Goal: Task Accomplishment & Management: Complete application form

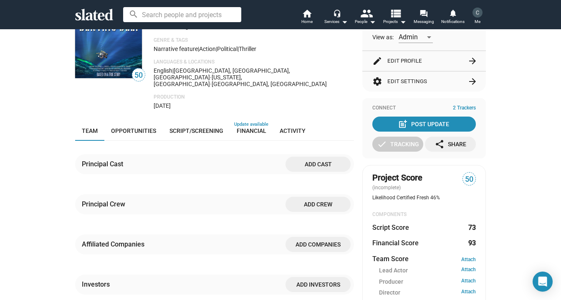
scroll to position [71, 0]
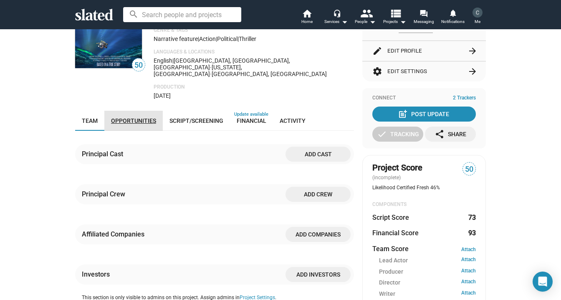
click at [139, 117] on span "Opportunities" at bounding box center [133, 120] width 45 height 7
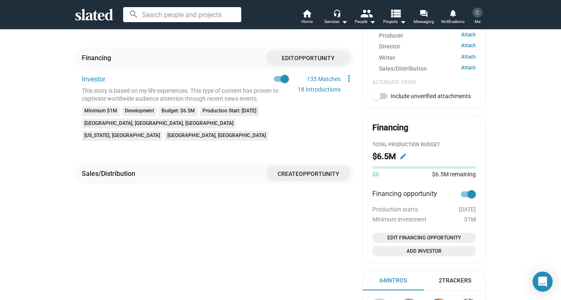
scroll to position [310, 0]
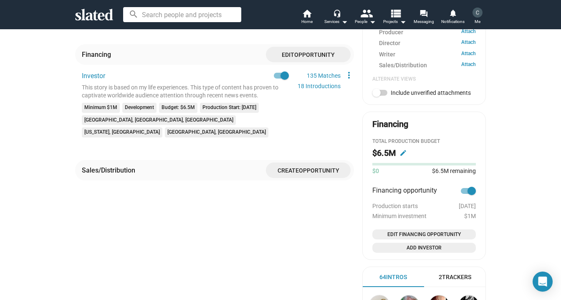
click at [306, 167] on span "Opportunity" at bounding box center [319, 170] width 40 height 7
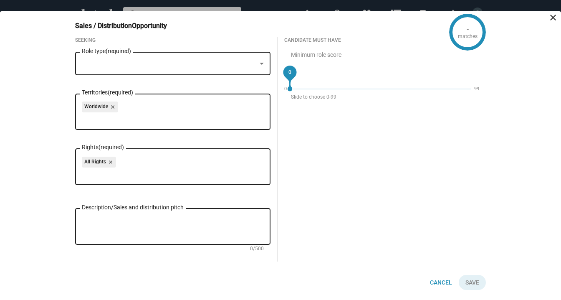
click at [250, 63] on div at bounding box center [169, 64] width 174 height 9
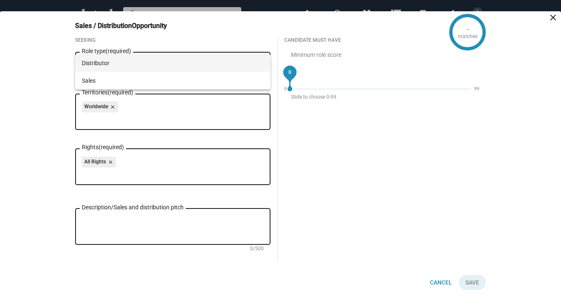
click at [217, 63] on span "Distributor" at bounding box center [173, 63] width 182 height 18
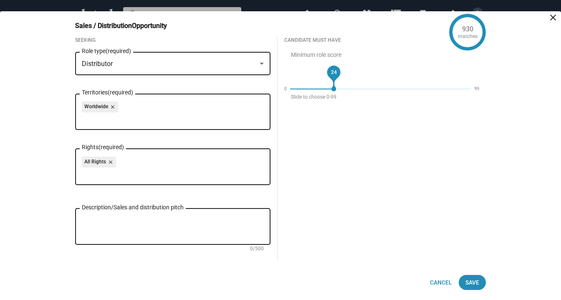
drag, startPoint x: 292, startPoint y: 71, endPoint x: 334, endPoint y: 69, distance: 42.6
click at [334, 69] on span "24" at bounding box center [334, 72] width 6 height 8
drag, startPoint x: 335, startPoint y: 72, endPoint x: 329, endPoint y: 72, distance: 5.8
click at [329, 72] on span "22" at bounding box center [330, 72] width 6 height 8
click at [334, 73] on span "24" at bounding box center [334, 72] width 6 height 8
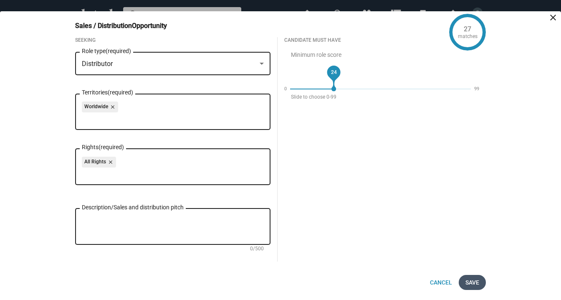
click at [472, 280] on span "Save" at bounding box center [472, 282] width 14 height 15
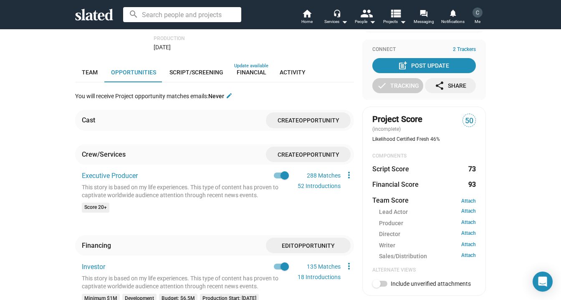
scroll to position [117, 0]
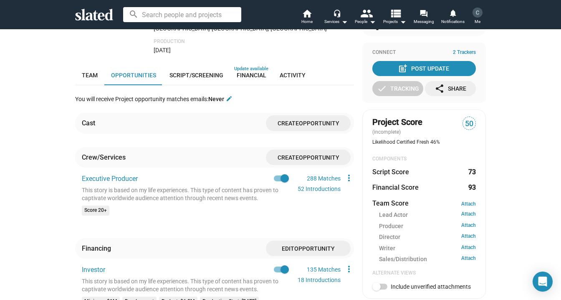
click at [313, 120] on span "Opportunity" at bounding box center [319, 123] width 40 height 7
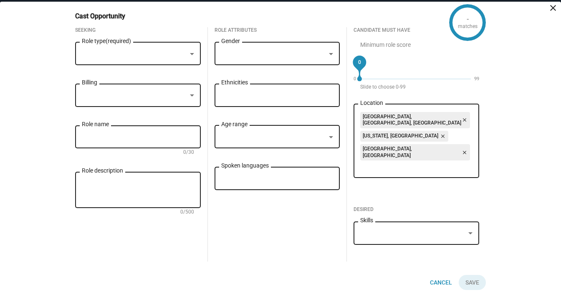
click at [192, 57] on div at bounding box center [192, 53] width 8 height 7
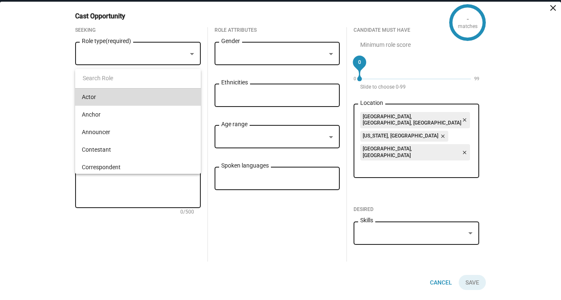
click at [180, 96] on span "Actor" at bounding box center [138, 97] width 112 height 18
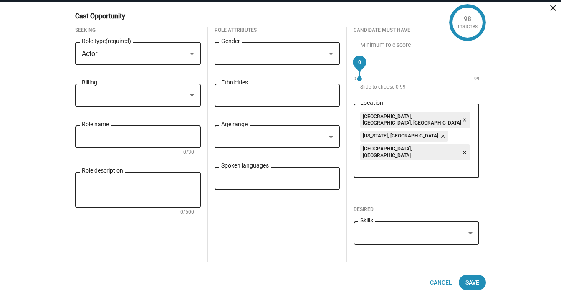
click at [193, 96] on div at bounding box center [192, 95] width 4 height 2
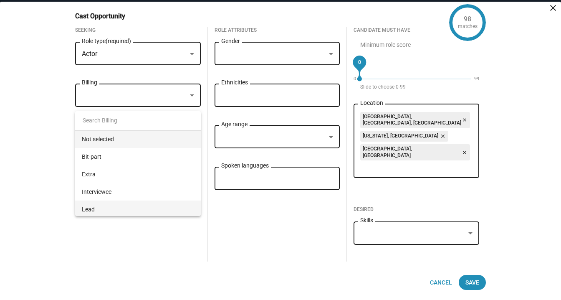
click at [178, 204] on span "Lead" at bounding box center [138, 209] width 112 height 18
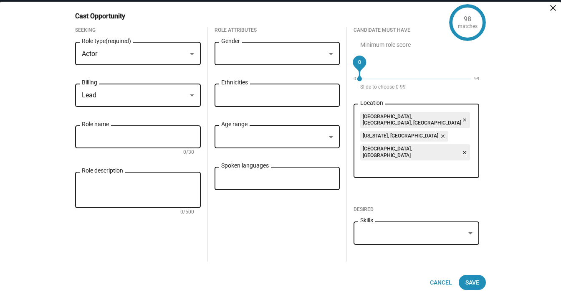
click at [184, 141] on input "Role name" at bounding box center [138, 137] width 112 height 8
type input "Mike Parrish"
click at [179, 201] on textarea "Role description" at bounding box center [138, 190] width 112 height 23
type textarea "Lead action geopolitical thriller."
click at [329, 55] on div at bounding box center [331, 54] width 4 height 2
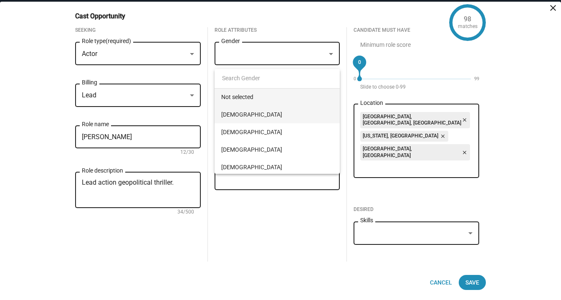
click at [315, 113] on span "Male" at bounding box center [277, 115] width 112 height 18
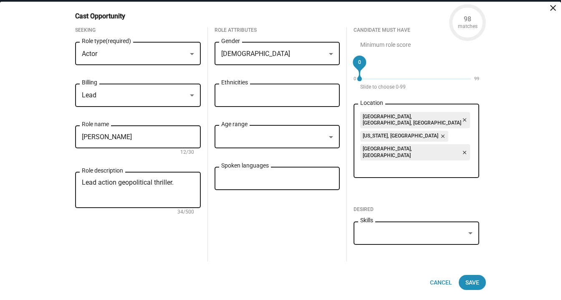
click at [330, 57] on div at bounding box center [331, 53] width 8 height 7
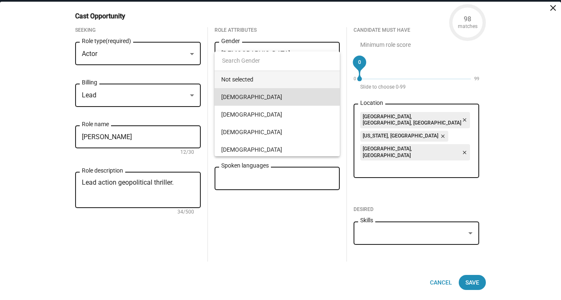
drag, startPoint x: 330, startPoint y: 76, endPoint x: 323, endPoint y: 95, distance: 20.9
click at [323, 95] on div "Not selected Male Female Transgender Non-binary Genderqueer Gender non-conformi…" at bounding box center [277, 114] width 126 height 86
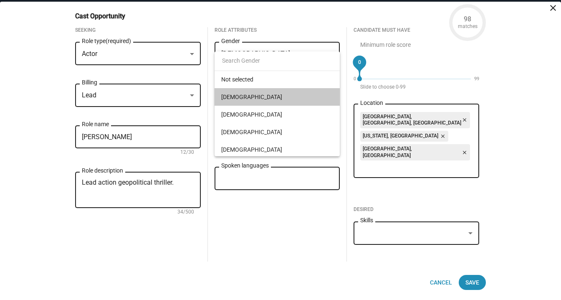
click at [323, 95] on span "Male" at bounding box center [277, 97] width 112 height 18
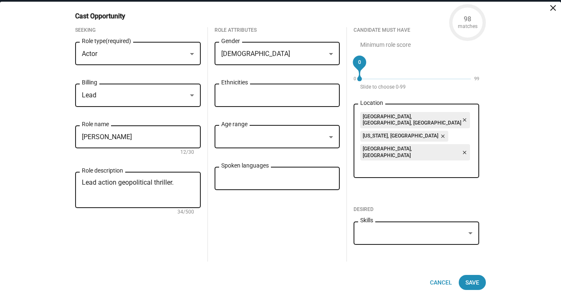
click at [318, 99] on input "Ethnicities" at bounding box center [279, 96] width 112 height 8
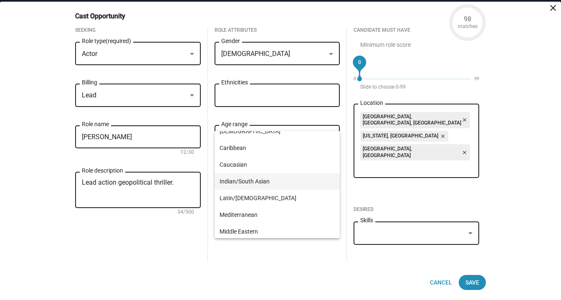
scroll to position [93, 0]
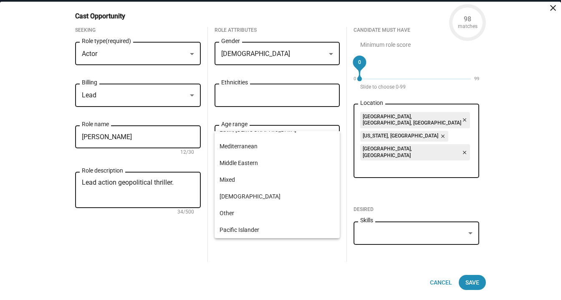
click at [320, 269] on div "Seeking Actor Role type (required) Lead Billing Mike Parrish Role name 12/30 Le…" at bounding box center [276, 150] width 417 height 247
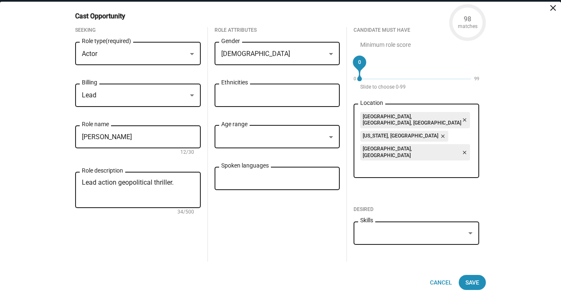
click at [330, 140] on div at bounding box center [331, 137] width 8 height 7
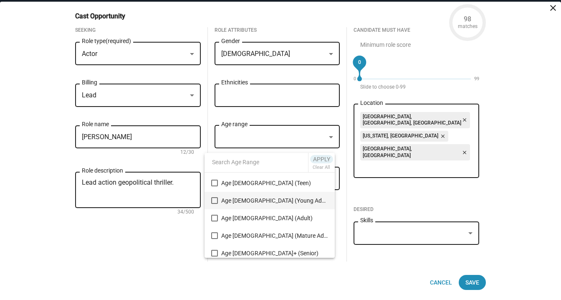
scroll to position [37, 0]
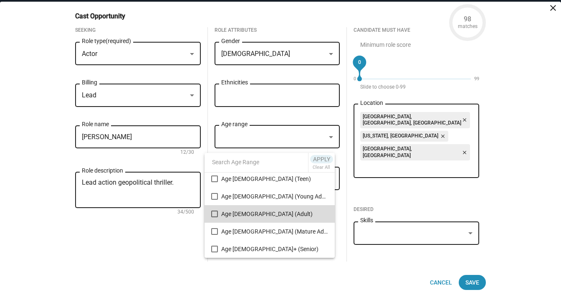
click at [296, 211] on span "Age [DEMOGRAPHIC_DATA] (Adult)" at bounding box center [274, 214] width 107 height 18
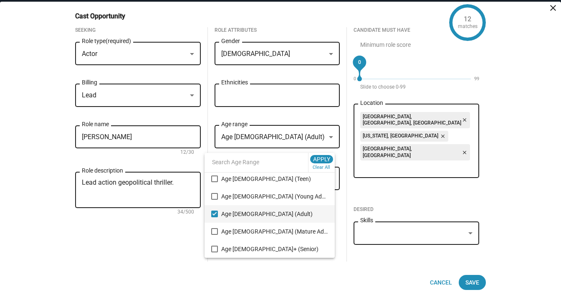
click at [338, 241] on div at bounding box center [280, 150] width 561 height 300
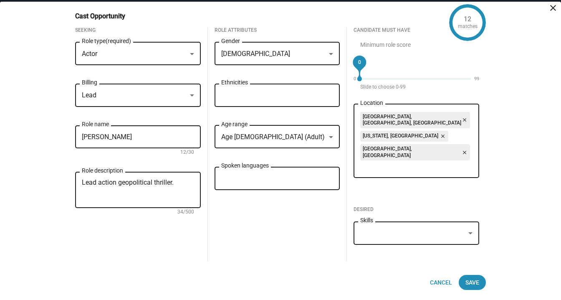
click at [290, 182] on input "Spoken languages" at bounding box center [279, 179] width 112 height 8
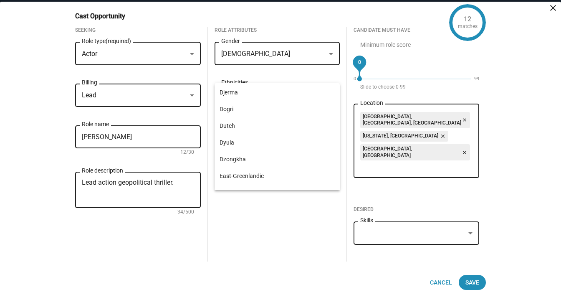
scroll to position [1141, 0]
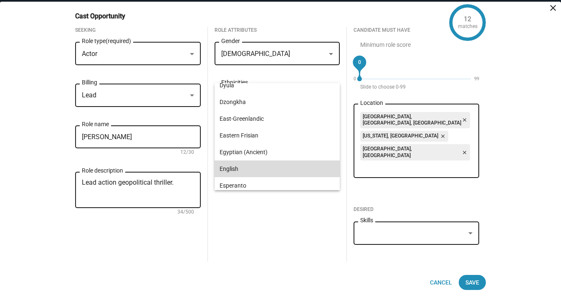
click at [294, 164] on span "English" at bounding box center [277, 168] width 116 height 17
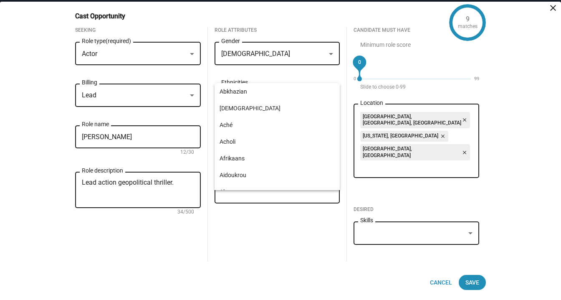
click at [306, 250] on div "Role Attributes Male Gender Ethnicities Age 30-50 (Adult) Age range English clo…" at bounding box center [277, 144] width 139 height 234
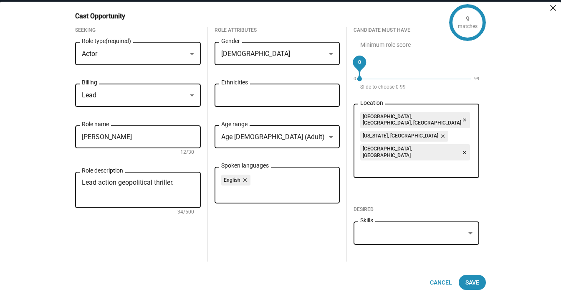
click at [466, 233] on div at bounding box center [470, 233] width 8 height 7
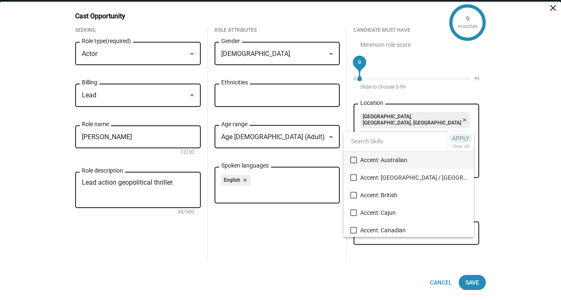
click at [361, 87] on div at bounding box center [280, 150] width 561 height 300
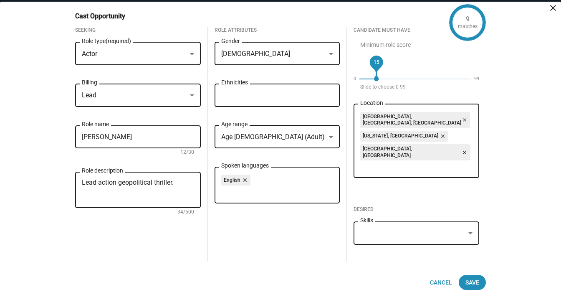
drag, startPoint x: 361, startPoint y: 87, endPoint x: 378, endPoint y: 85, distance: 17.6
click at [378, 66] on span "15" at bounding box center [376, 62] width 6 height 8
drag, startPoint x: 378, startPoint y: 88, endPoint x: 358, endPoint y: 86, distance: 21.0
click at [358, 66] on span "0" at bounding box center [360, 62] width 6 height 8
drag, startPoint x: 362, startPoint y: 85, endPoint x: 376, endPoint y: 86, distance: 14.2
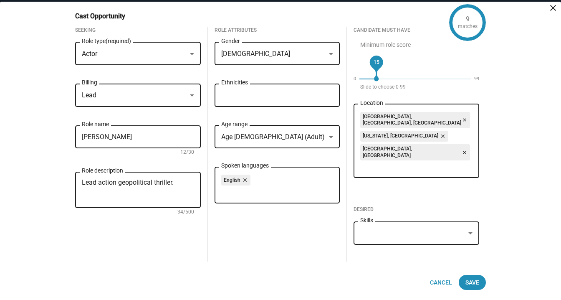
click at [376, 71] on div "15" at bounding box center [376, 62] width 19 height 19
click at [382, 66] on span "20" at bounding box center [382, 62] width 6 height 8
click at [477, 280] on span "Save" at bounding box center [472, 282] width 14 height 15
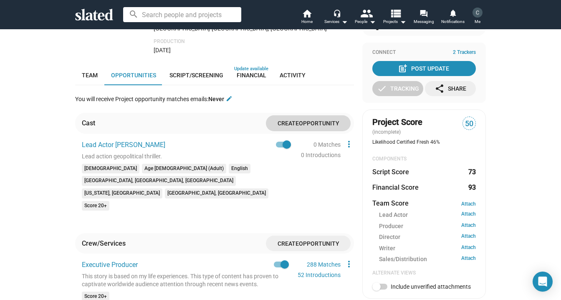
click at [312, 120] on span "Opportunity" at bounding box center [319, 123] width 40 height 7
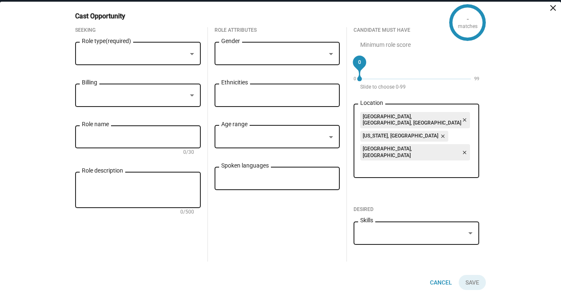
click at [173, 58] on div at bounding box center [134, 54] width 105 height 9
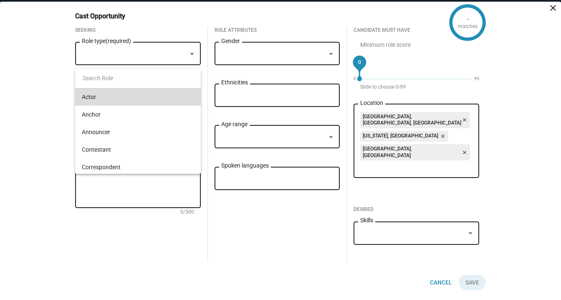
click at [166, 100] on span "Actor" at bounding box center [138, 97] width 112 height 18
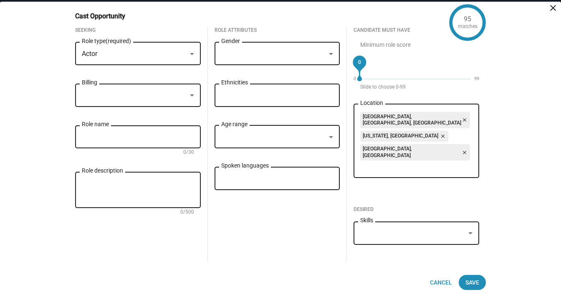
click at [166, 100] on div at bounding box center [134, 95] width 105 height 9
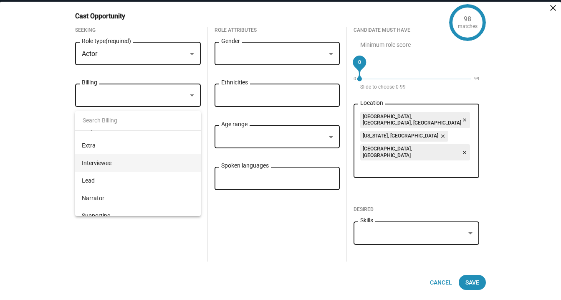
scroll to position [55, 0]
click at [149, 156] on span "Lead" at bounding box center [138, 155] width 112 height 18
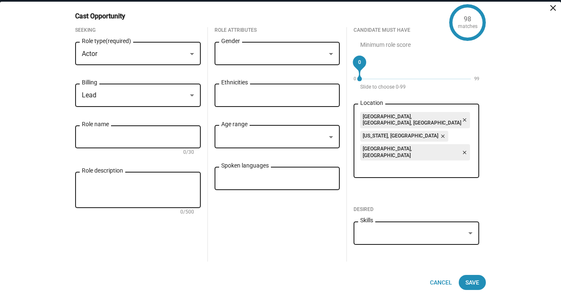
click at [149, 148] on div "Role name" at bounding box center [138, 135] width 112 height 25
type input "Kate"
click at [135, 201] on textarea "Role description" at bounding box center [138, 190] width 112 height 23
click at [158, 201] on textarea "Lead actor as pharmacuetical executive." at bounding box center [138, 190] width 112 height 23
type textarea "Lead actor as pharmaceutical executive."
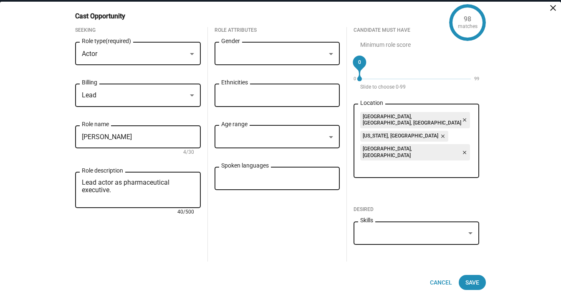
click at [307, 58] on div at bounding box center [273, 54] width 105 height 9
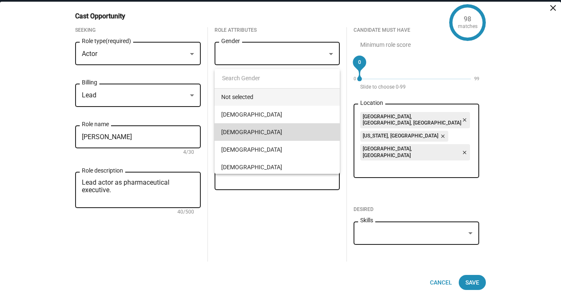
click at [301, 131] on span "[DEMOGRAPHIC_DATA]" at bounding box center [277, 132] width 112 height 18
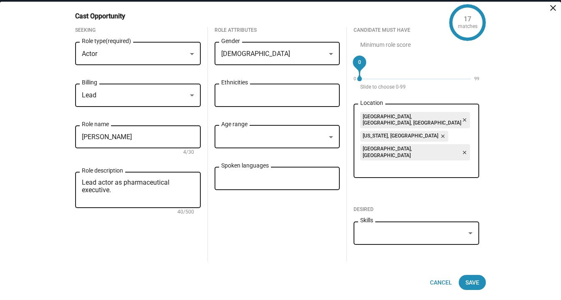
click at [305, 141] on div at bounding box center [273, 137] width 105 height 9
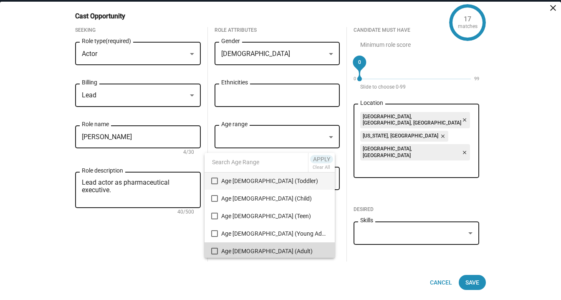
click at [297, 246] on span "Age [DEMOGRAPHIC_DATA] (Adult)" at bounding box center [274, 251] width 107 height 18
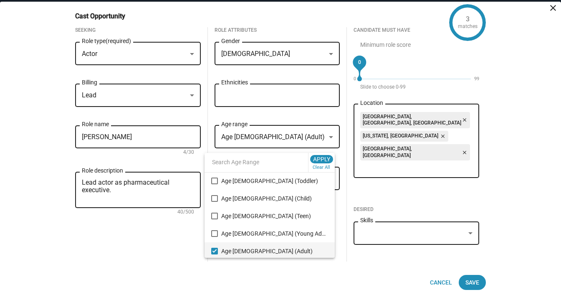
click at [341, 182] on div at bounding box center [280, 150] width 561 height 300
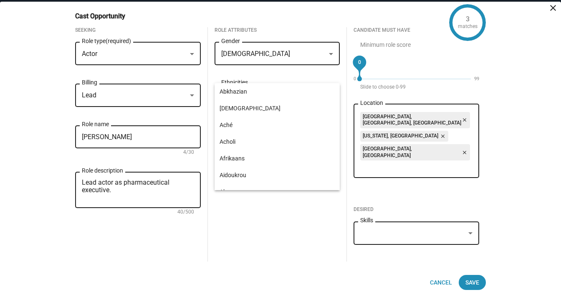
click at [302, 182] on input "Spoken languages" at bounding box center [279, 179] width 112 height 8
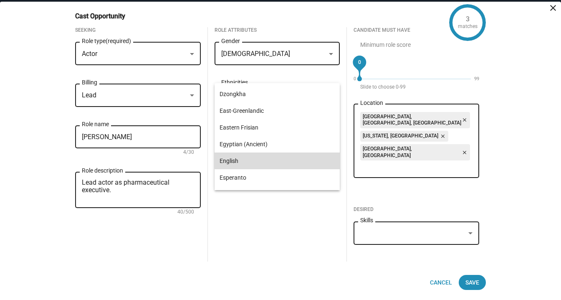
click at [300, 156] on span "English" at bounding box center [277, 160] width 116 height 17
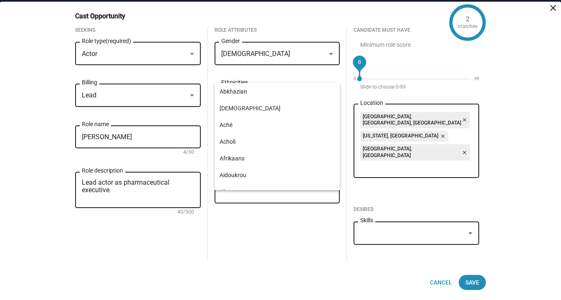
click at [331, 260] on div "Role Attributes Female Gender Ethnicities Age 30-50 (Adult) Age range English c…" at bounding box center [277, 144] width 139 height 234
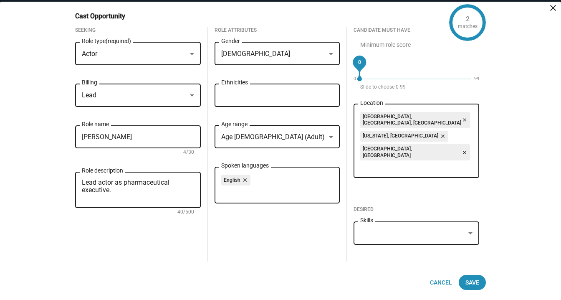
click at [469, 231] on div at bounding box center [470, 233] width 8 height 7
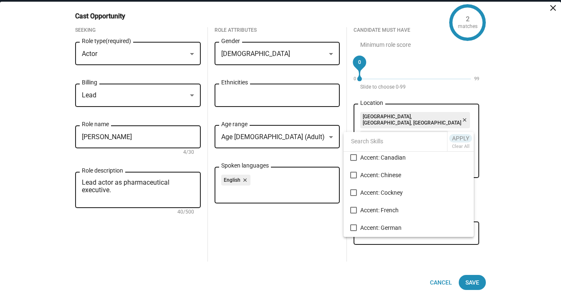
scroll to position [74, 0]
click at [490, 190] on div at bounding box center [280, 150] width 561 height 300
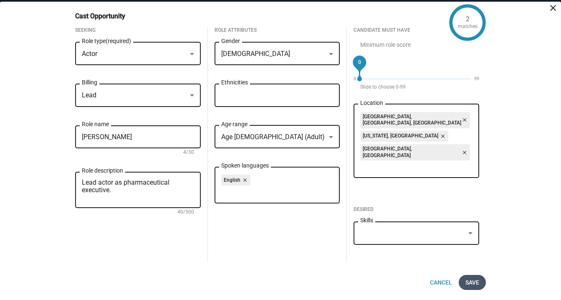
click at [470, 284] on span "Save" at bounding box center [472, 282] width 14 height 15
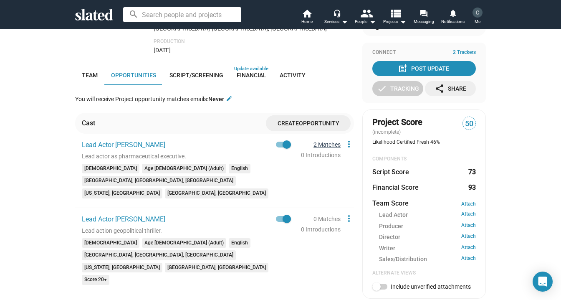
click at [329, 141] on link "2 Matches" at bounding box center [326, 144] width 27 height 7
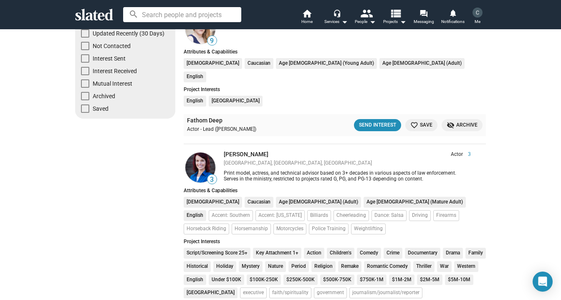
scroll to position [137, 0]
click at [202, 155] on img at bounding box center [200, 167] width 30 height 30
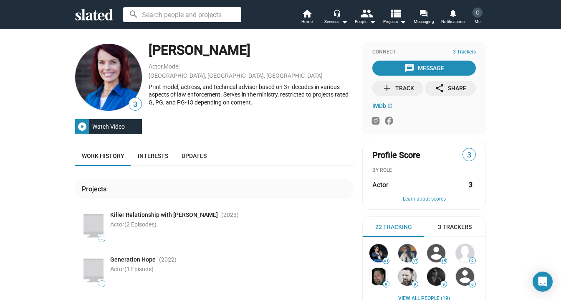
click at [103, 127] on div "Watch Video" at bounding box center [108, 126] width 39 height 15
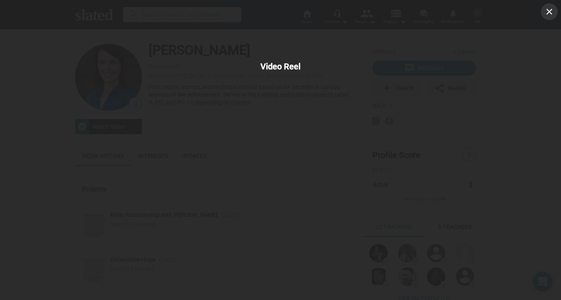
click at [549, 10] on mat-icon "close" at bounding box center [549, 12] width 10 height 10
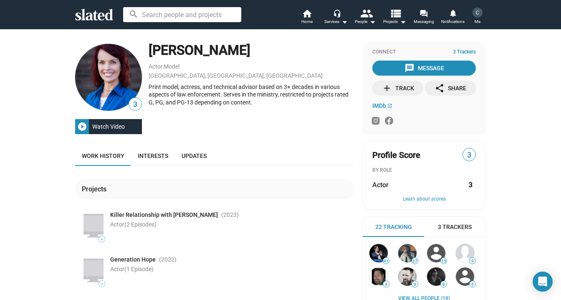
click at [130, 85] on img at bounding box center [108, 77] width 67 height 67
click at [134, 103] on span "3" at bounding box center [135, 104] width 13 height 11
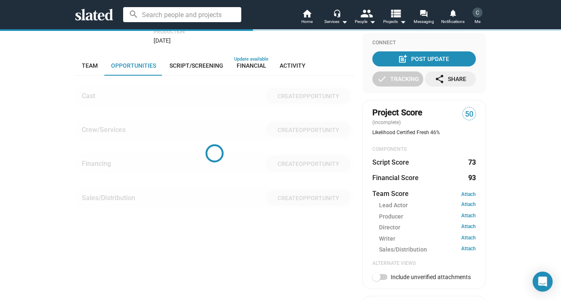
scroll to position [140, 0]
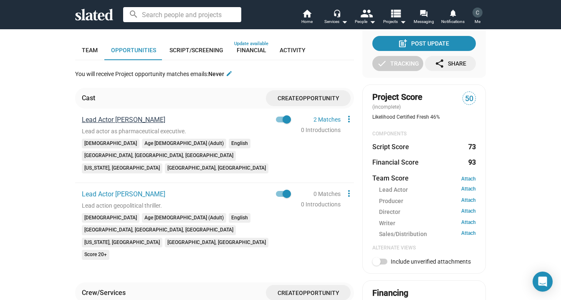
click at [116, 116] on span "Lead Actor Kate" at bounding box center [123, 120] width 83 height 8
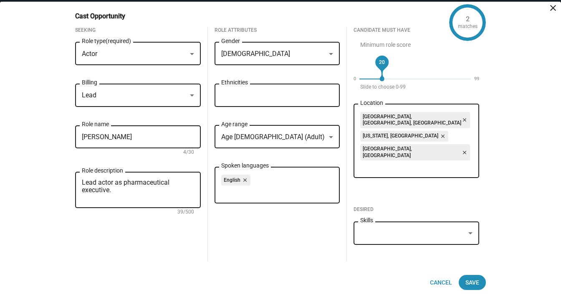
drag, startPoint x: 358, startPoint y: 88, endPoint x: 381, endPoint y: 88, distance: 22.9
click at [381, 66] on span "20" at bounding box center [382, 62] width 6 height 8
click at [476, 282] on span "Save" at bounding box center [472, 282] width 14 height 15
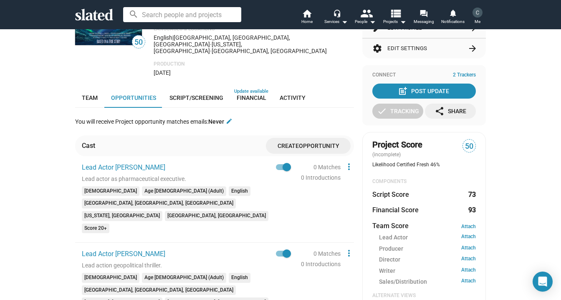
scroll to position [94, 0]
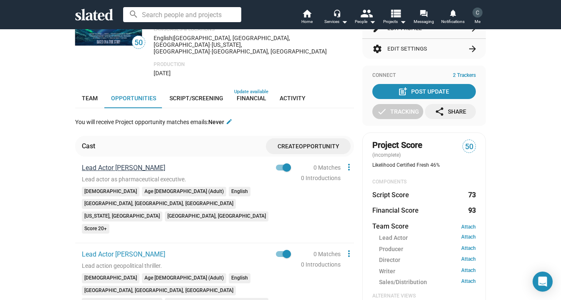
click at [104, 164] on span "Lead Actor Kate" at bounding box center [123, 168] width 83 height 8
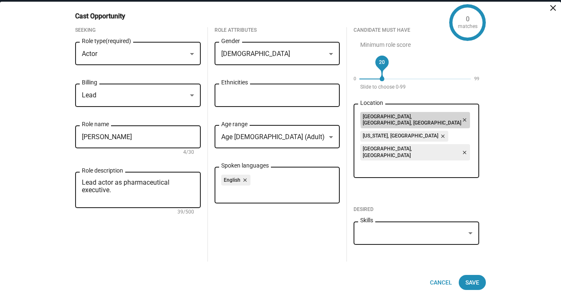
click at [461, 123] on mat-icon "close" at bounding box center [464, 120] width 6 height 8
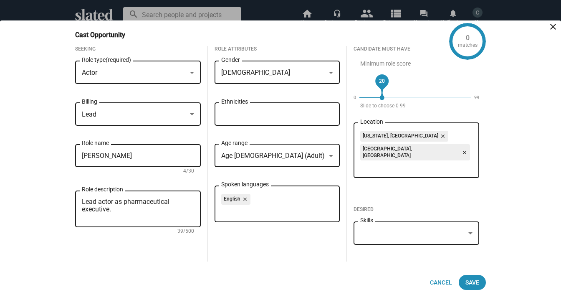
click at [438, 140] on mat-icon "close" at bounding box center [442, 136] width 8 height 8
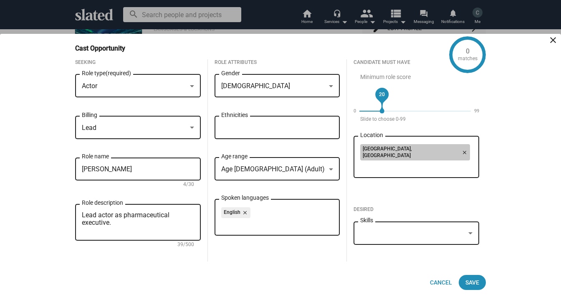
click at [460, 151] on mat-icon "close" at bounding box center [464, 153] width 8 height 8
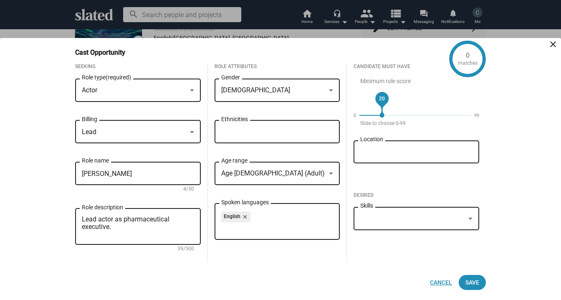
click at [433, 282] on span "Cancel" at bounding box center [441, 282] width 22 height 15
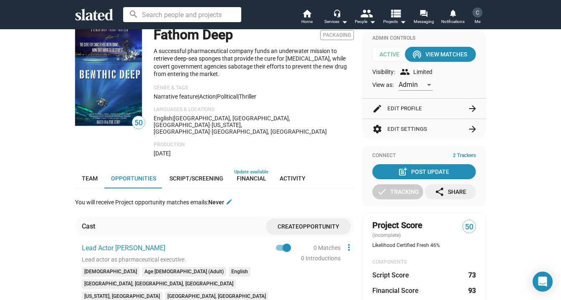
scroll to position [0, 0]
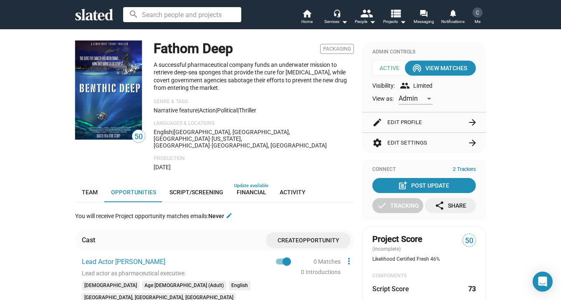
click at [337, 50] on span "Packaging" at bounding box center [337, 49] width 34 height 10
click at [401, 18] on mat-icon "view_list" at bounding box center [395, 13] width 12 height 12
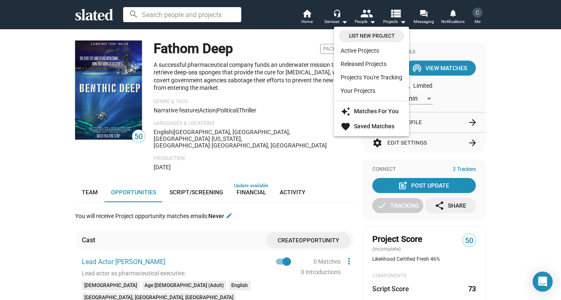
click at [370, 20] on div at bounding box center [280, 150] width 561 height 300
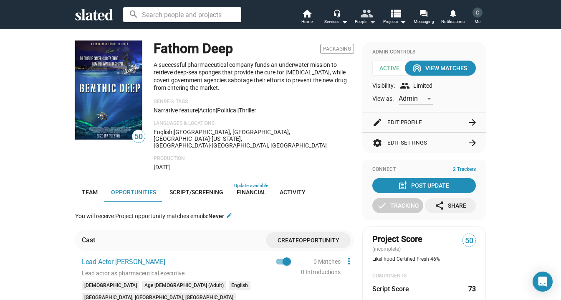
click at [370, 20] on mat-icon "arrow_drop_down" at bounding box center [372, 22] width 10 height 10
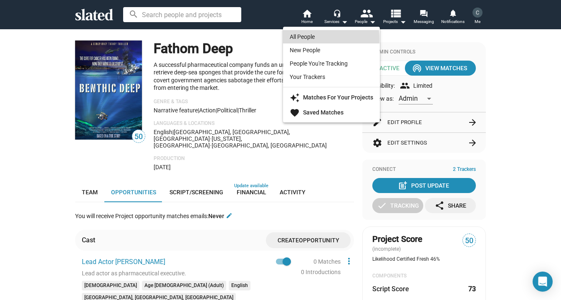
click at [314, 39] on link "All People" at bounding box center [331, 36] width 97 height 13
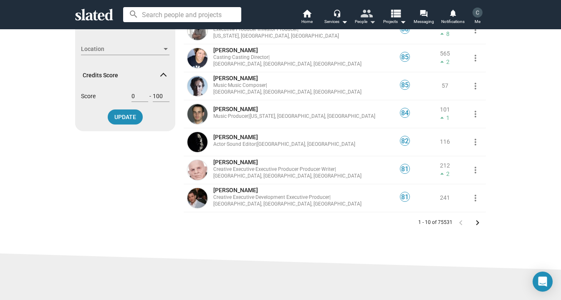
scroll to position [175, 0]
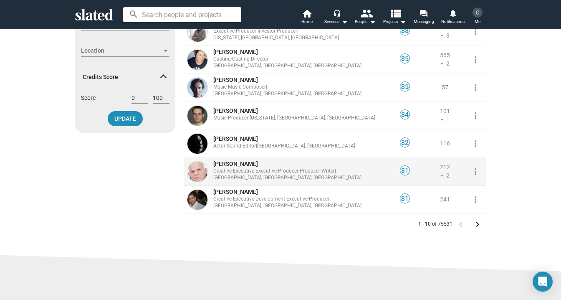
click at [282, 174] on div "Creative Executive · Executive Producer · Producer · Writer | Los Angeles, CA, …" at bounding box center [297, 174] width 169 height 13
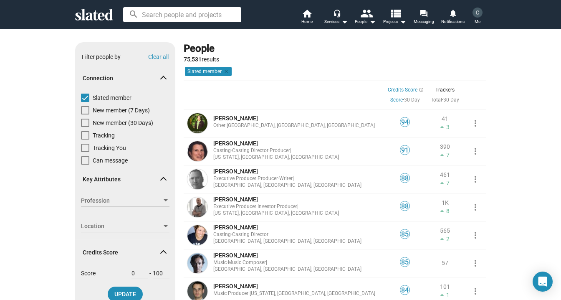
click at [479, 13] on img at bounding box center [477, 13] width 10 height 10
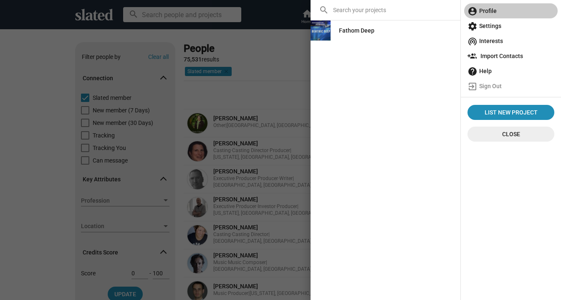
click at [479, 13] on span "account_circle Profile" at bounding box center [510, 10] width 87 height 15
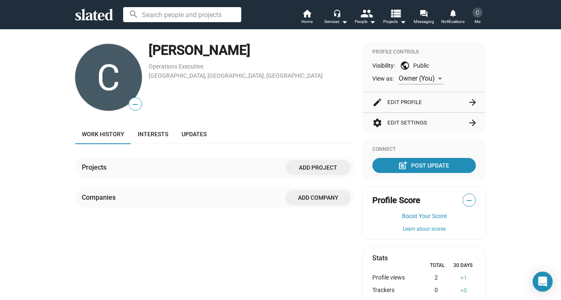
click at [469, 103] on mat-icon "arrow_forward" at bounding box center [472, 102] width 10 height 10
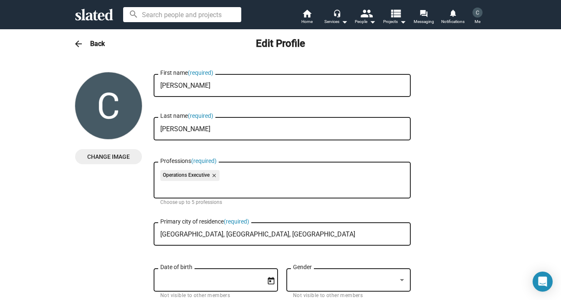
click at [91, 42] on h3 "Back" at bounding box center [97, 43] width 15 height 9
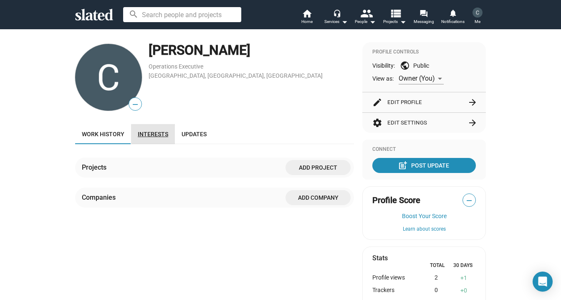
click at [153, 132] on span "Interests" at bounding box center [153, 134] width 30 height 7
